Goal: Transaction & Acquisition: Purchase product/service

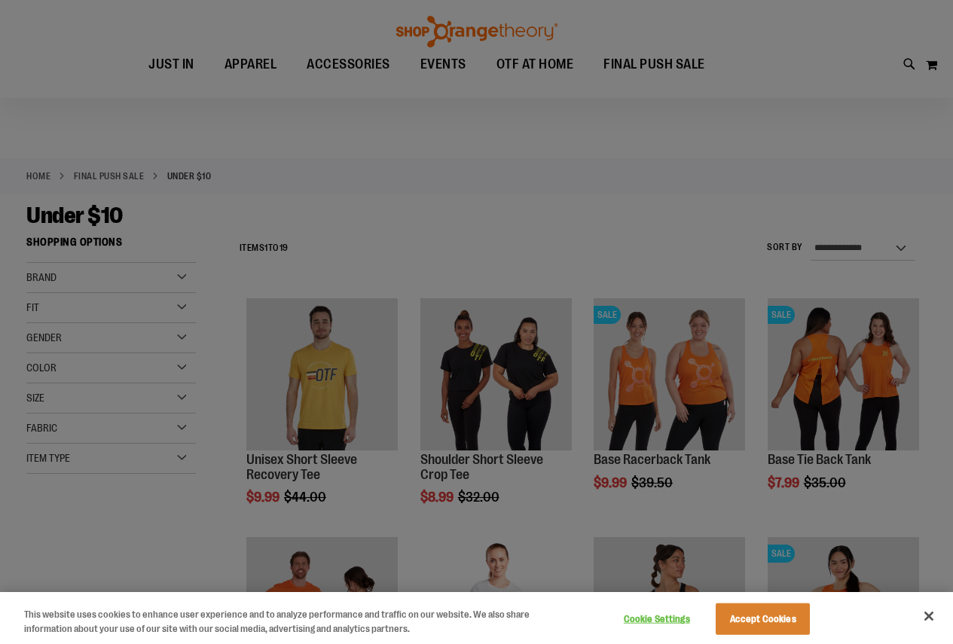
scroll to position [150, 0]
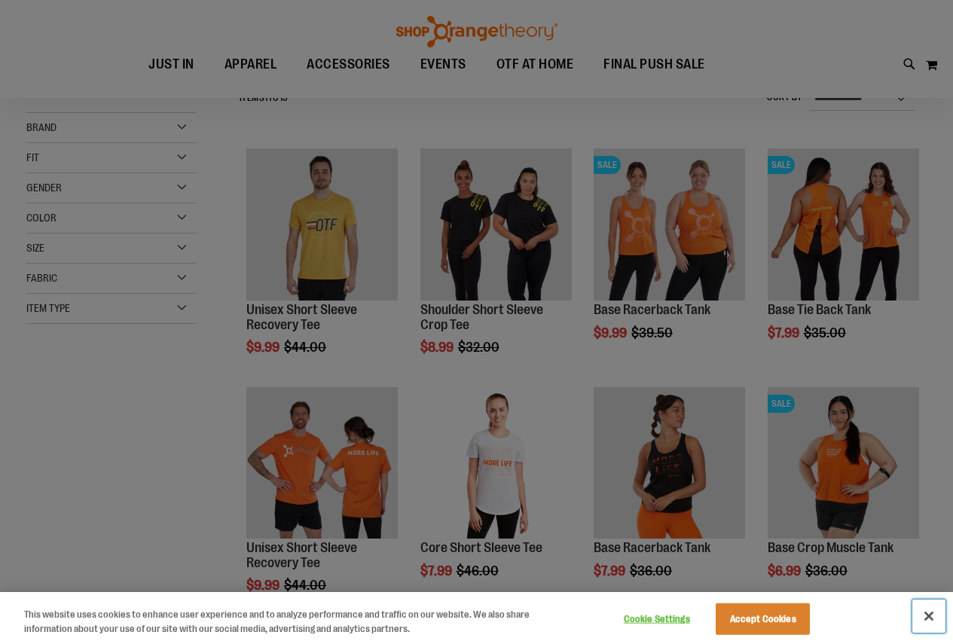
click at [930, 617] on button "Close" at bounding box center [928, 616] width 33 height 33
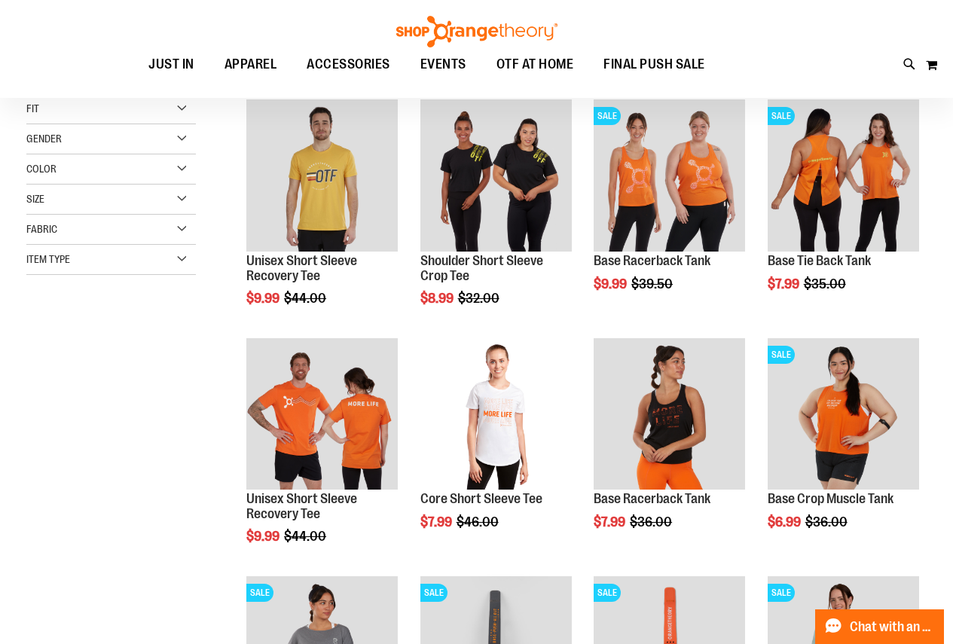
scroll to position [225, 0]
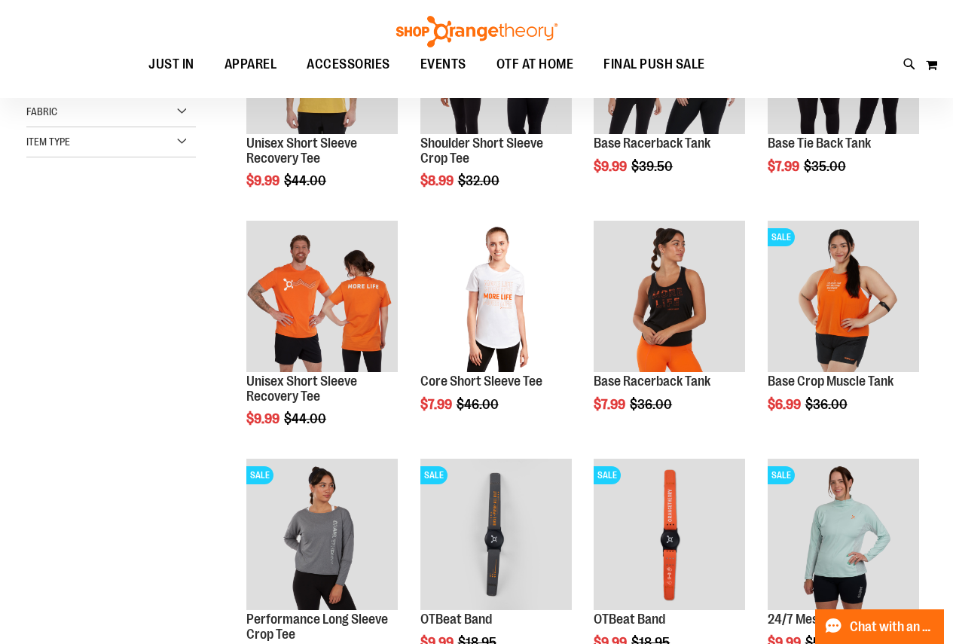
scroll to position [147, 0]
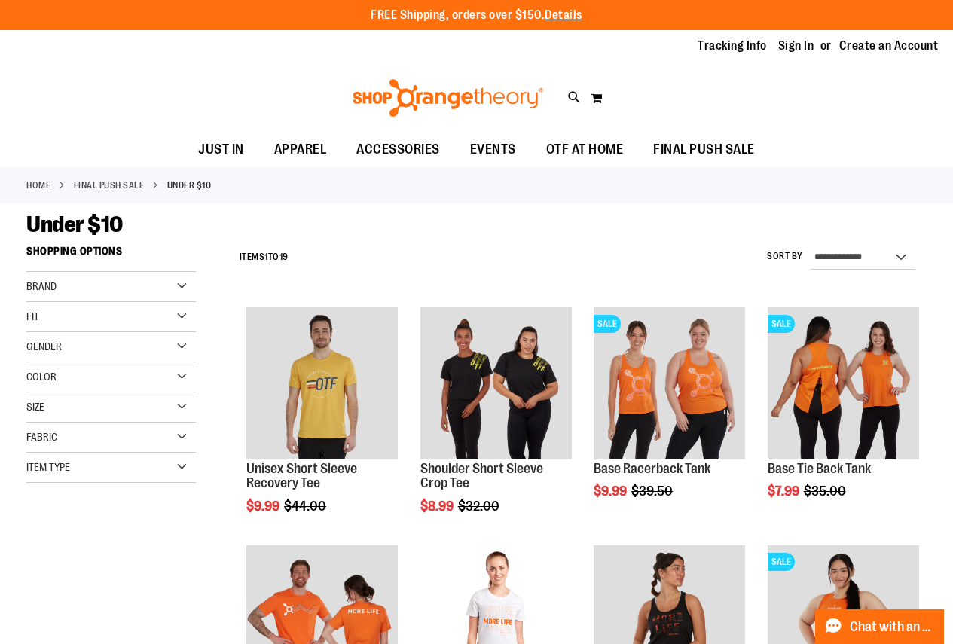
click at [100, 179] on link "FINAL PUSH SALE" at bounding box center [109, 186] width 71 height 14
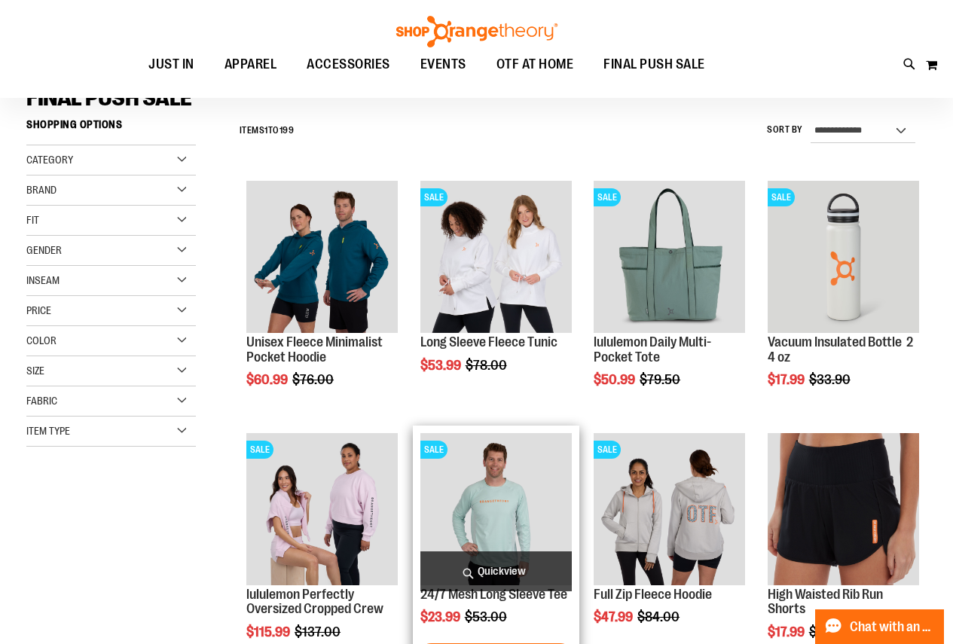
scroll to position [225, 0]
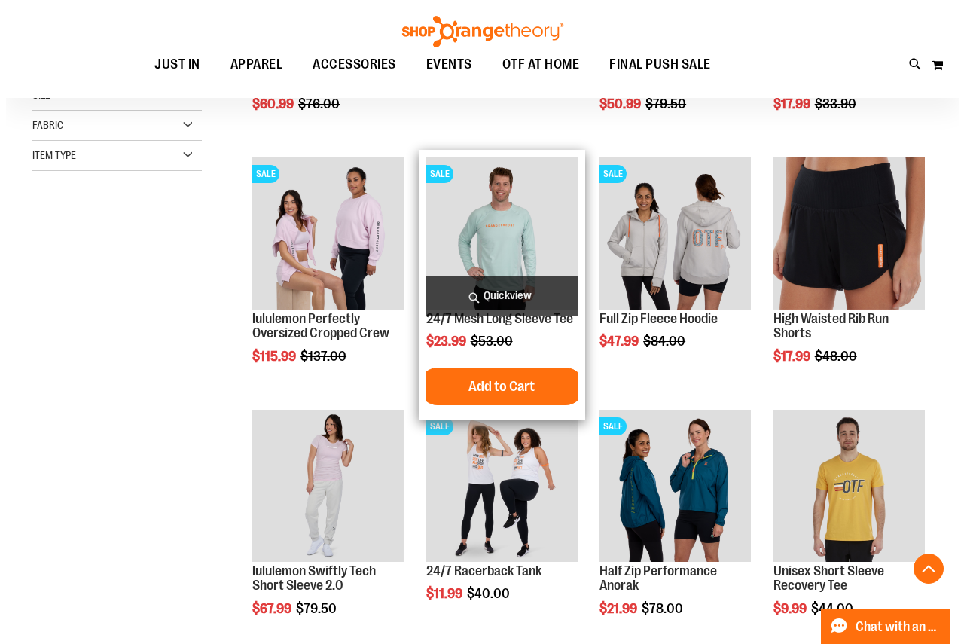
scroll to position [451, 0]
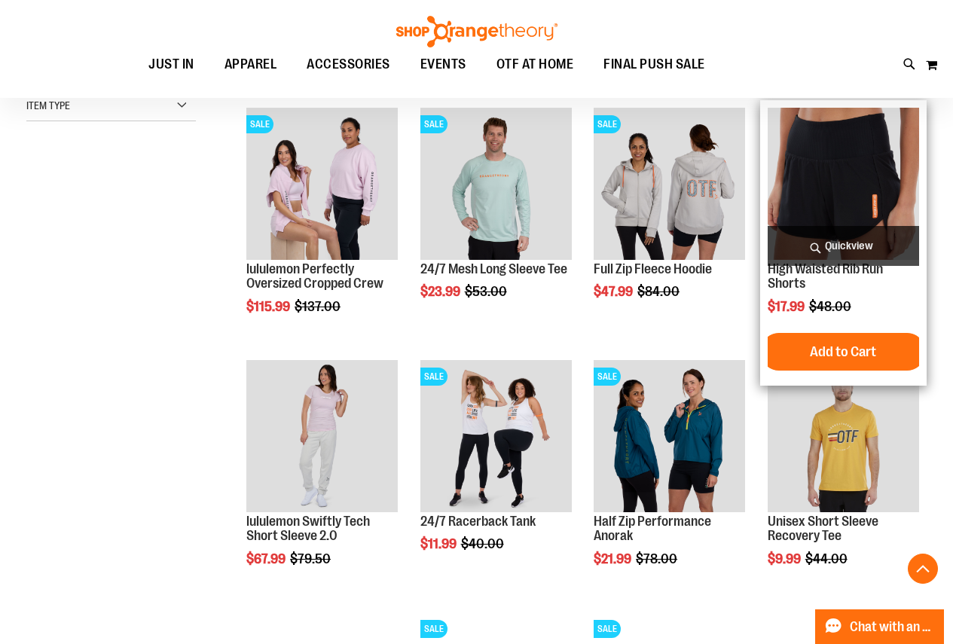
click at [829, 237] on span "Quickview" at bounding box center [843, 246] width 151 height 40
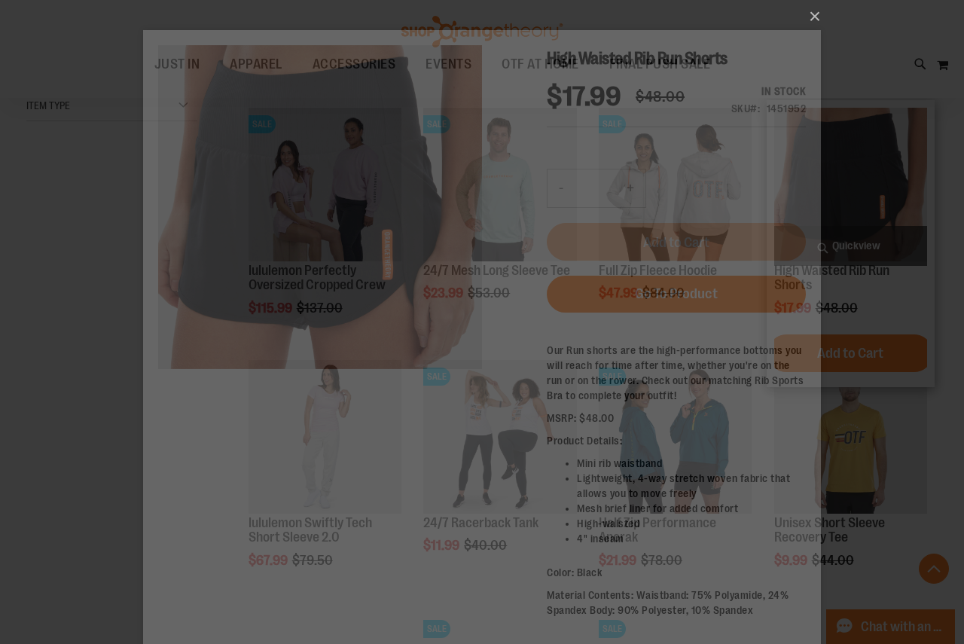
scroll to position [0, 0]
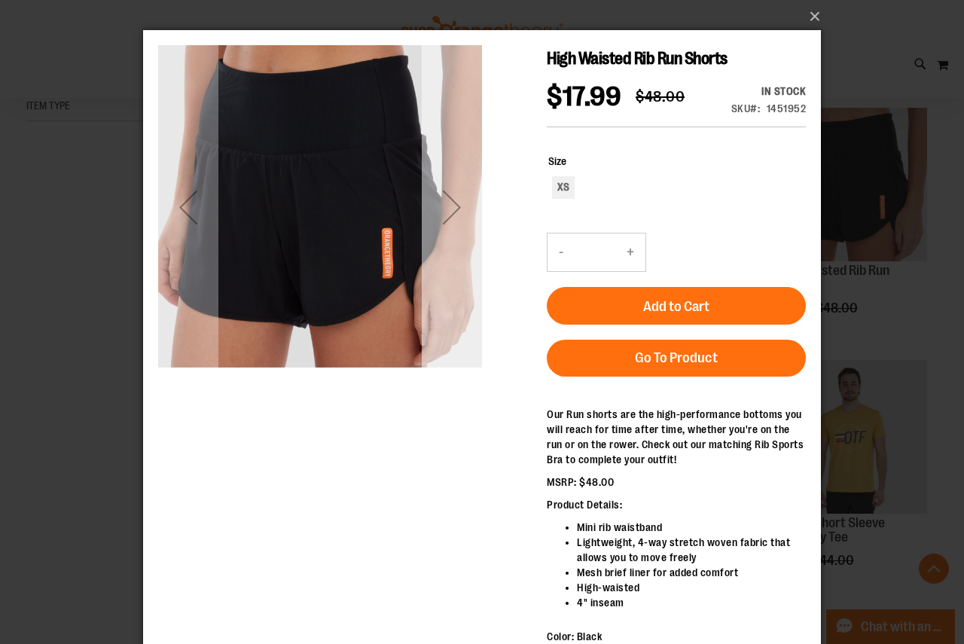
click at [446, 206] on div "Next" at bounding box center [452, 207] width 60 height 60
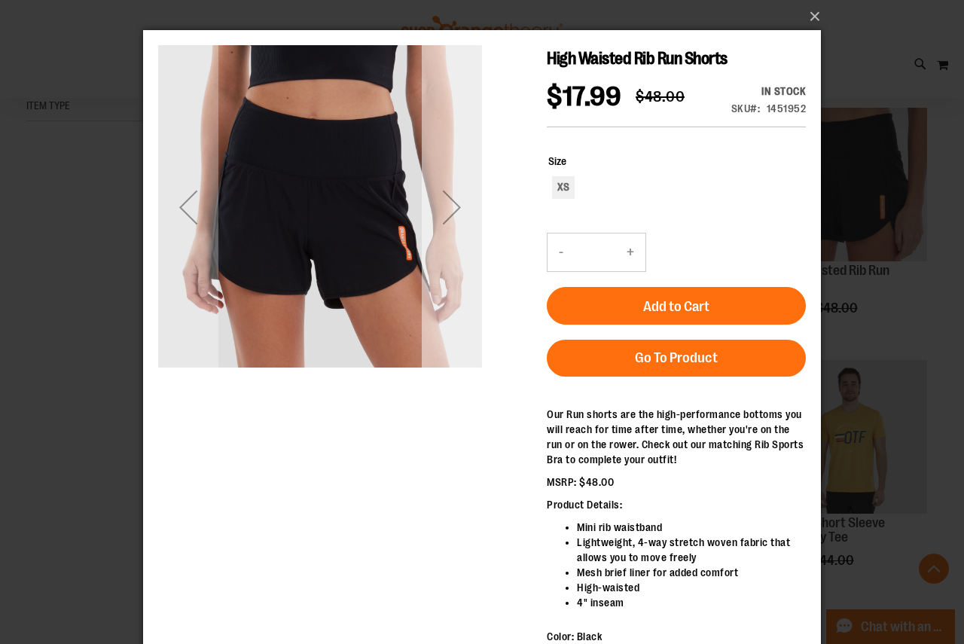
click at [446, 206] on div "Next" at bounding box center [452, 207] width 60 height 60
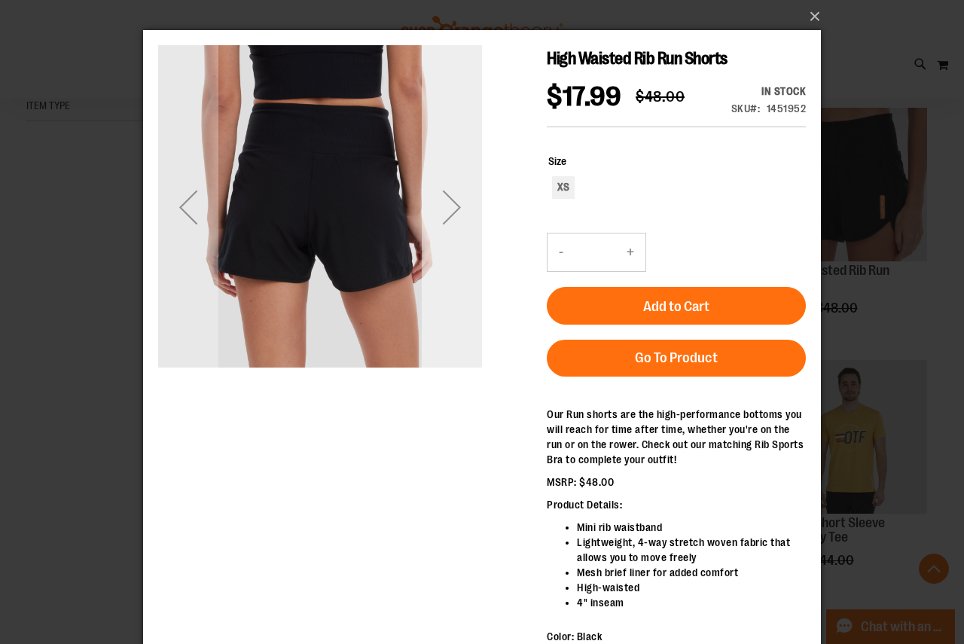
click at [446, 206] on div "Next" at bounding box center [452, 207] width 60 height 60
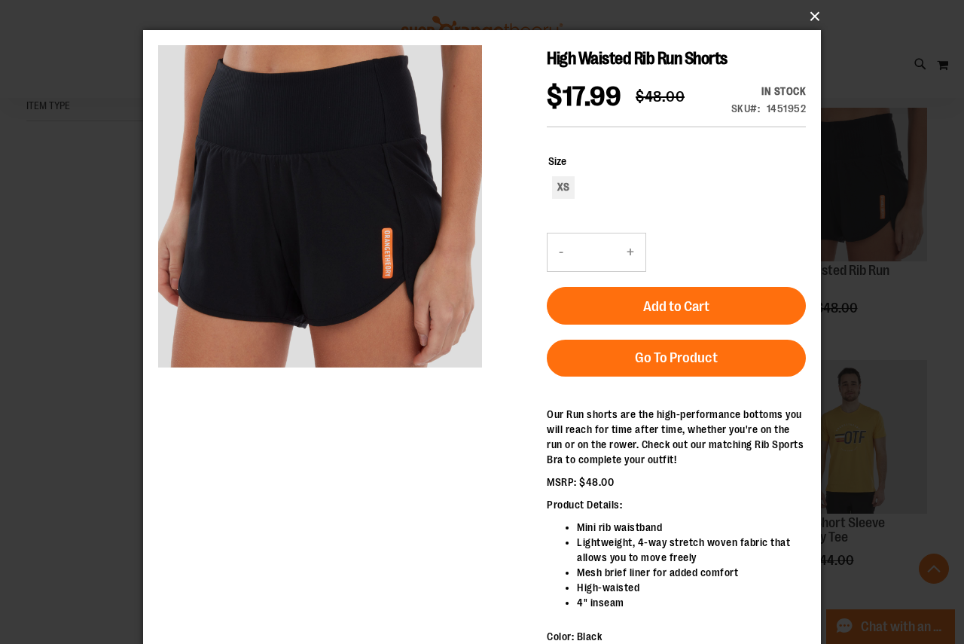
click at [814, 12] on button "×" at bounding box center [487, 16] width 678 height 33
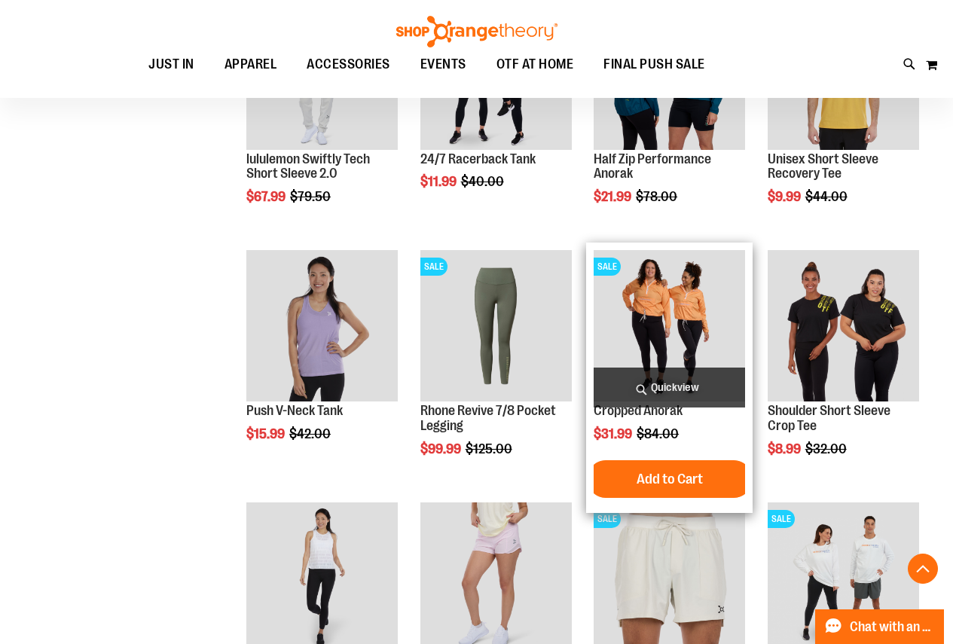
scroll to position [903, 0]
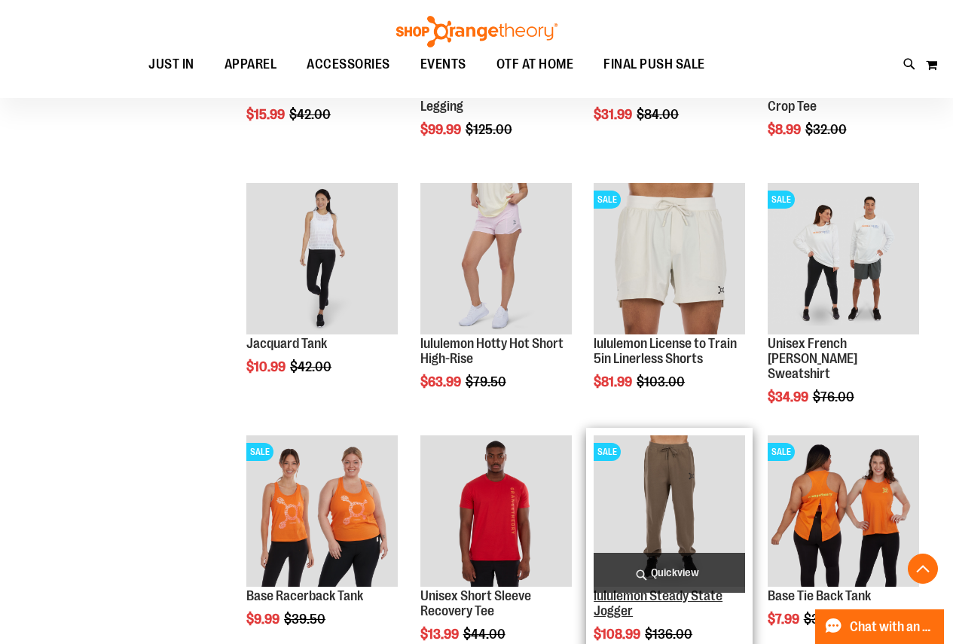
scroll to position [1129, 0]
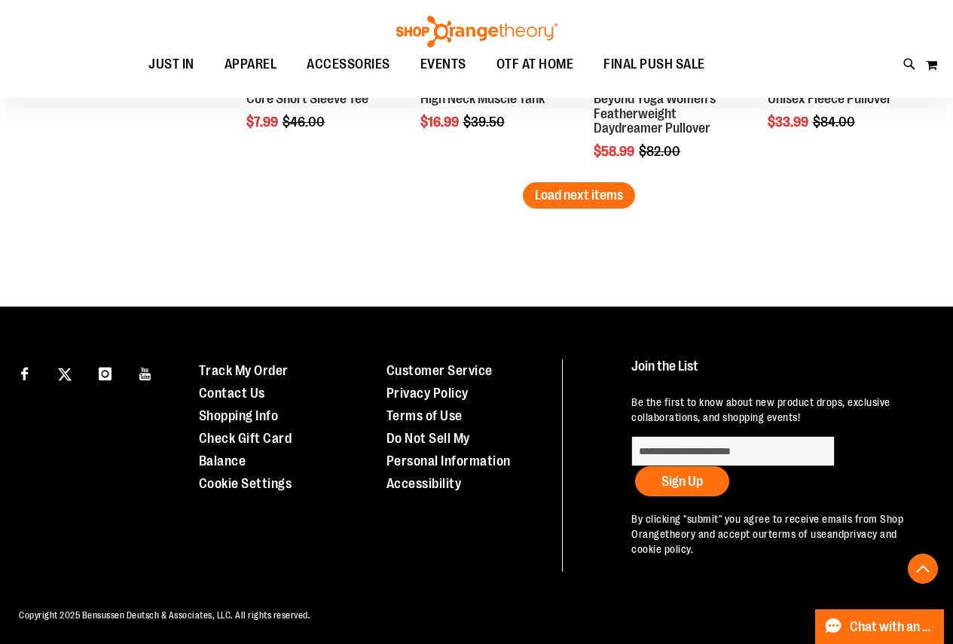
scroll to position [2391, 0]
